Goal: Find specific page/section

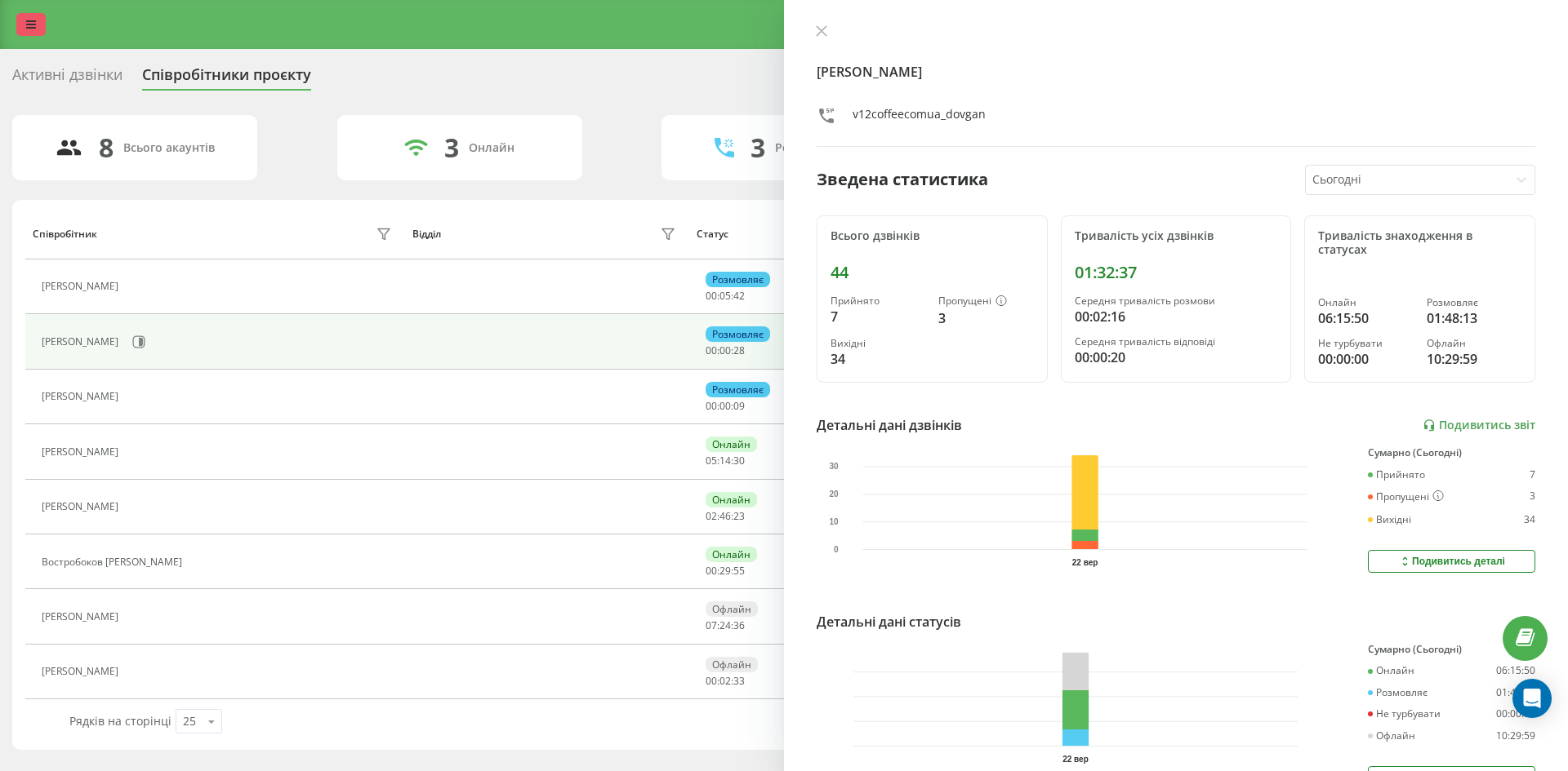
click at [45, 21] on link at bounding box center [31, 24] width 29 height 23
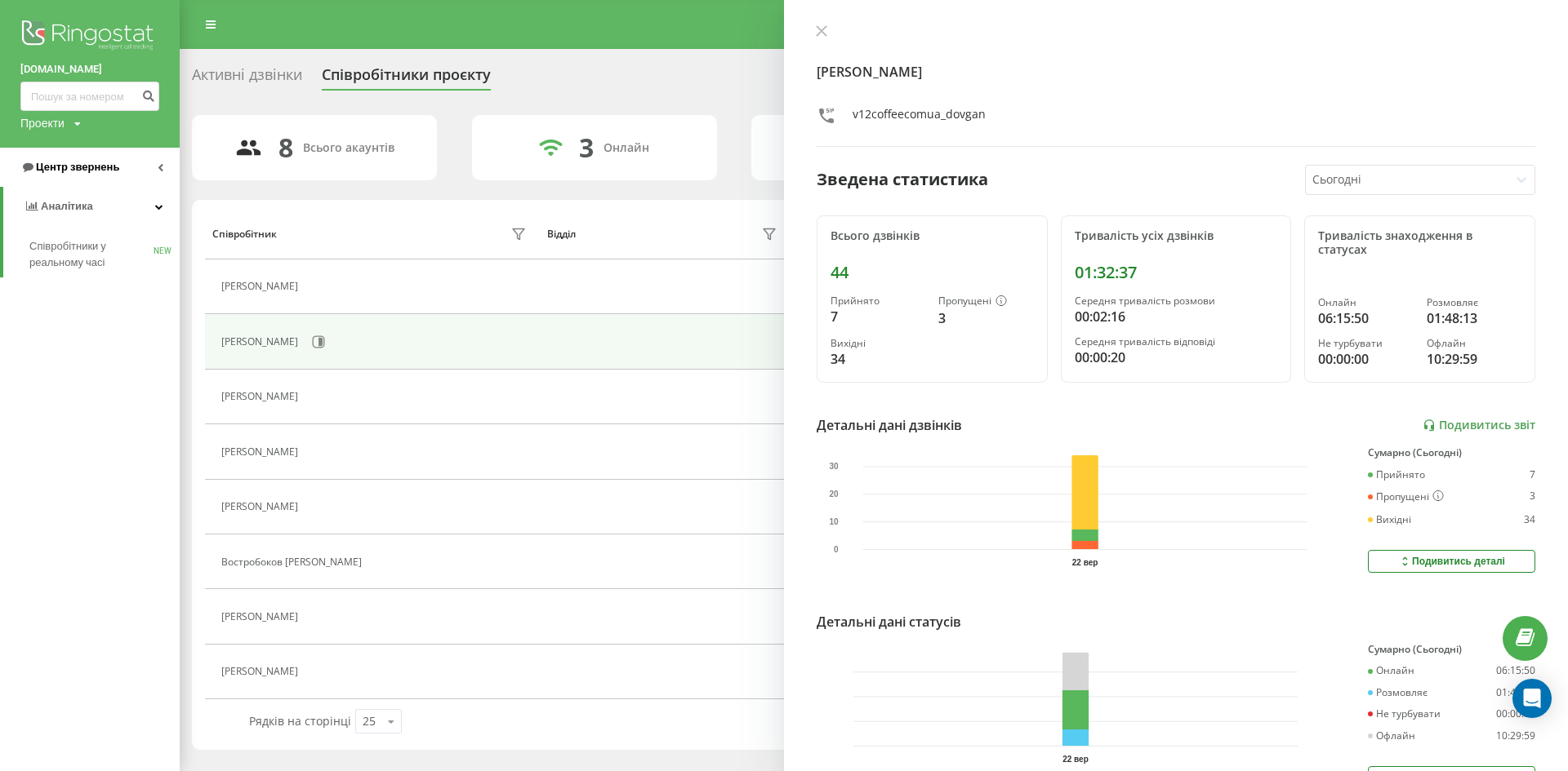
click at [56, 172] on span "Центр звернень" at bounding box center [78, 167] width 83 height 13
click at [84, 274] on span "Звіт про пропущені необроблені дзвінки" at bounding box center [100, 274] width 142 height 33
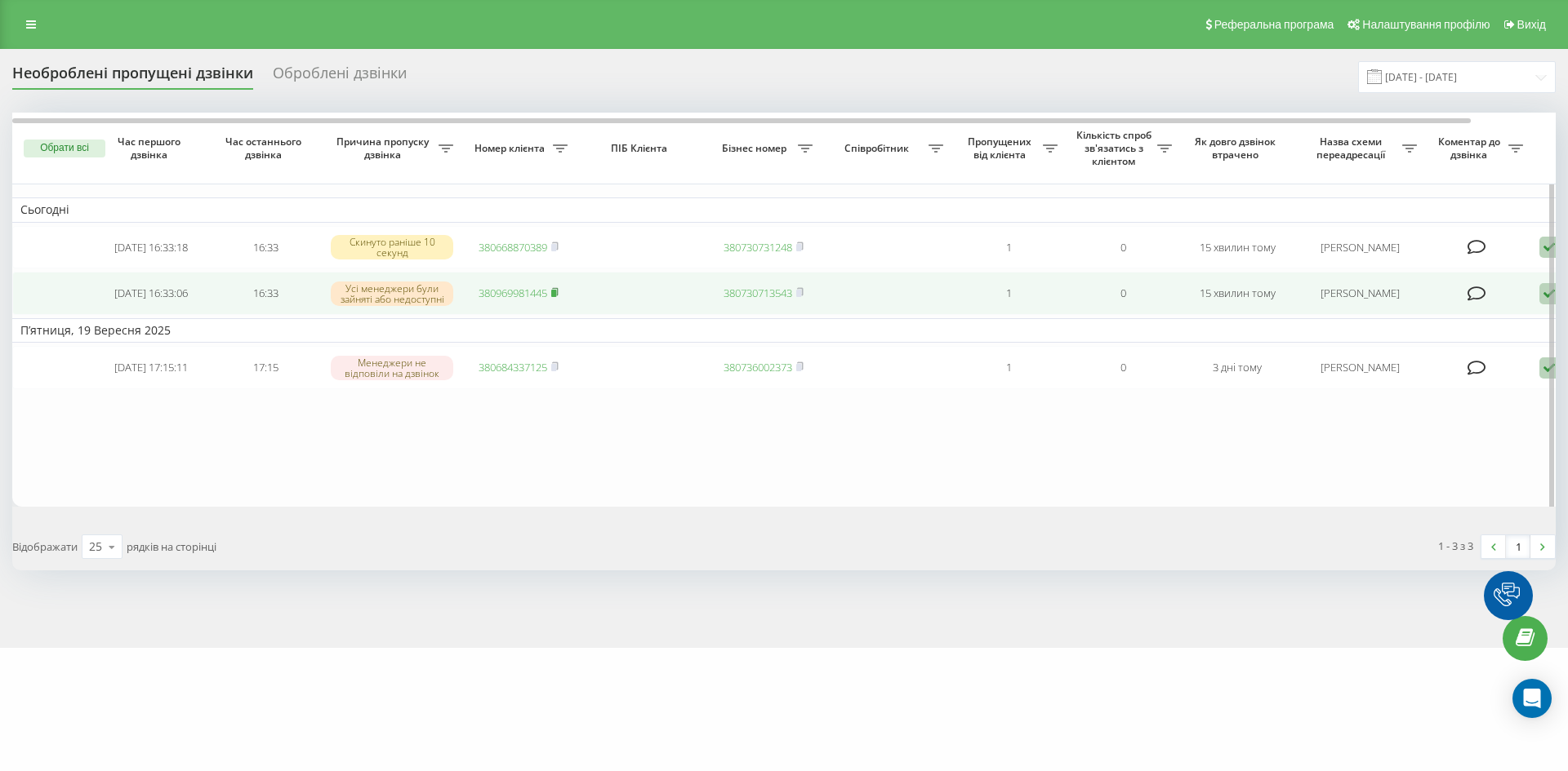
click at [556, 297] on rect at bounding box center [553, 293] width 5 height 7
